Goal: Information Seeking & Learning: Understand process/instructions

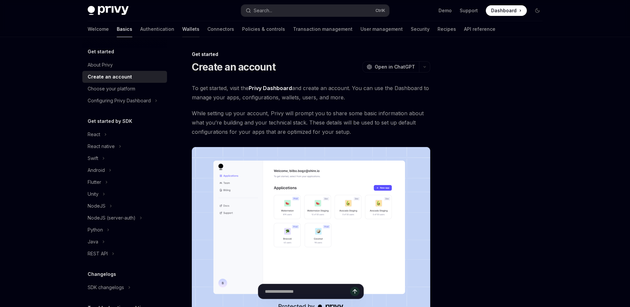
click at [182, 29] on link "Wallets" at bounding box center [190, 29] width 17 height 16
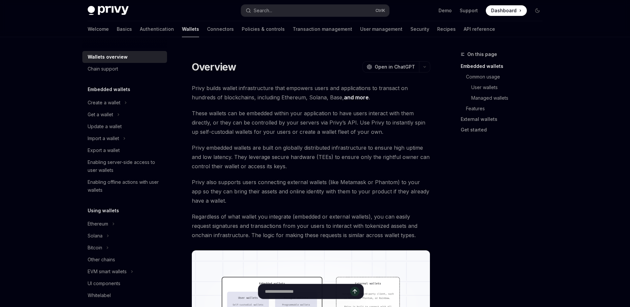
click at [182, 29] on link "Wallets" at bounding box center [190, 29] width 17 height 16
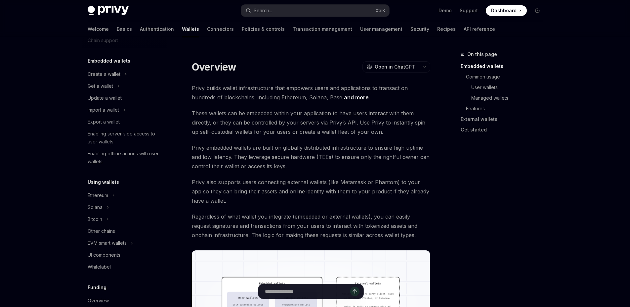
scroll to position [29, 0]
click at [105, 118] on div "Export a wallet" at bounding box center [104, 121] width 32 height 8
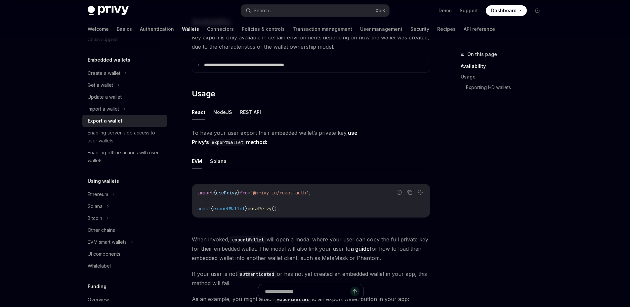
scroll to position [103, 0]
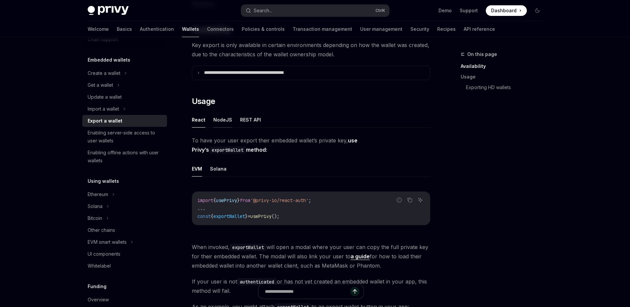
click at [221, 119] on button "NodeJS" at bounding box center [222, 120] width 19 height 16
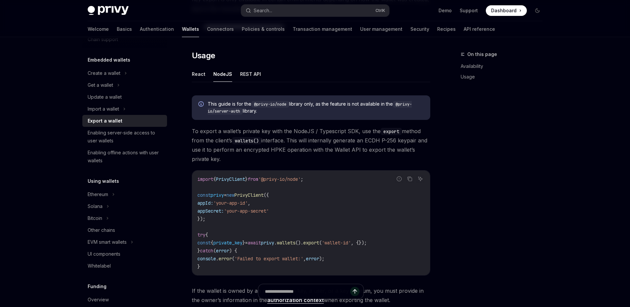
scroll to position [141, 0]
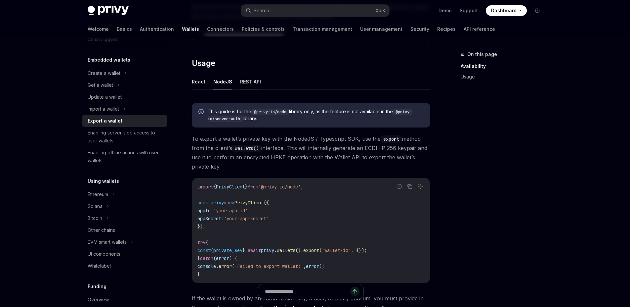
click at [241, 79] on button "REST API" at bounding box center [250, 82] width 21 height 16
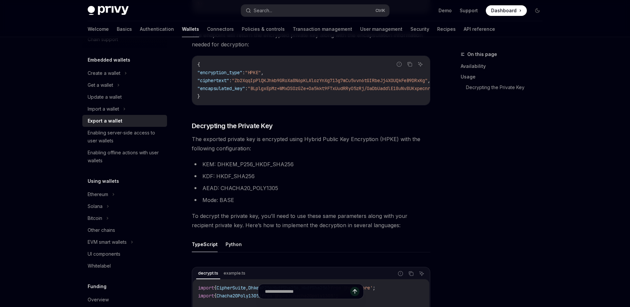
scroll to position [408, 0]
click at [185, 129] on div "Navigate to header" at bounding box center [183, 126] width 8 height 8
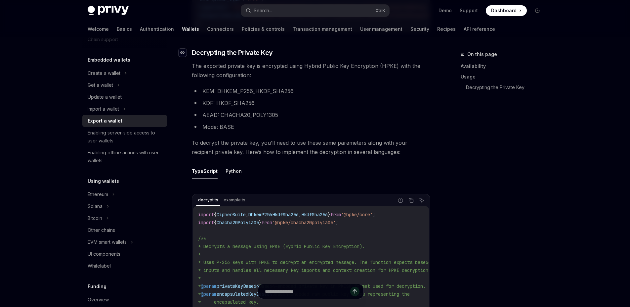
scroll to position [482, 0]
click at [231, 177] on button "Python" at bounding box center [234, 171] width 16 height 16
type textarea "*"
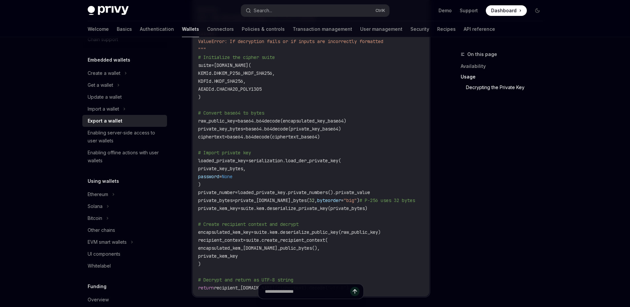
scroll to position [848, 0]
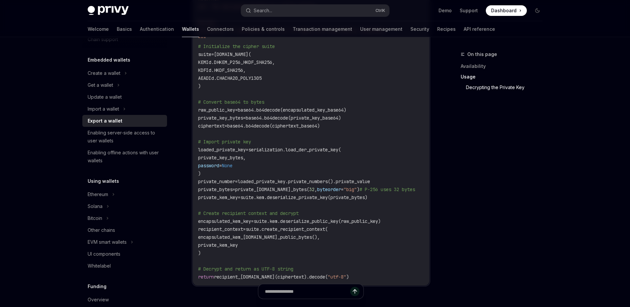
click at [197, 162] on div "from cryptography.hazmat.primitives import serialization from hpke import Ciphe…" at bounding box center [311, 62] width 236 height 446
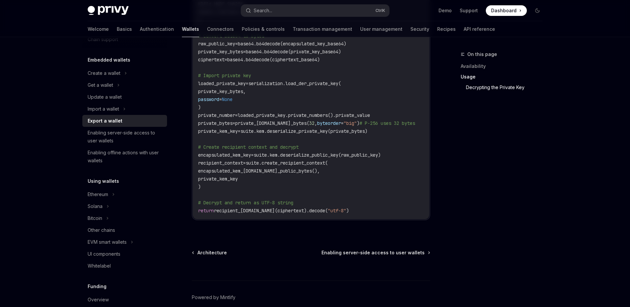
scroll to position [914, 0]
